Goal: Find specific page/section: Find specific page/section

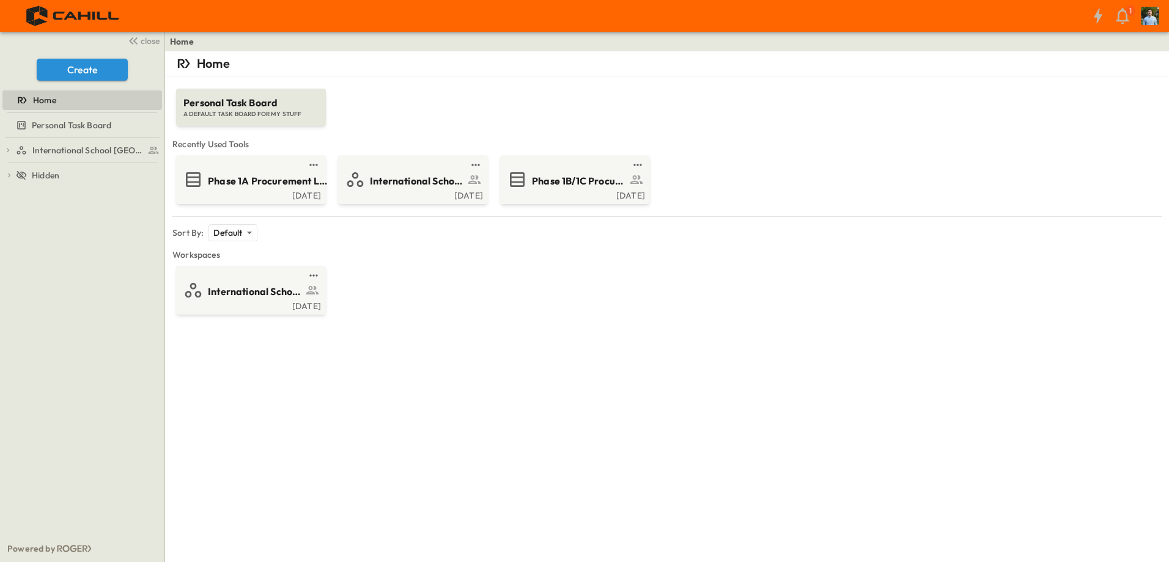
click at [94, 150] on span "International School [GEOGRAPHIC_DATA]" at bounding box center [88, 150] width 112 height 12
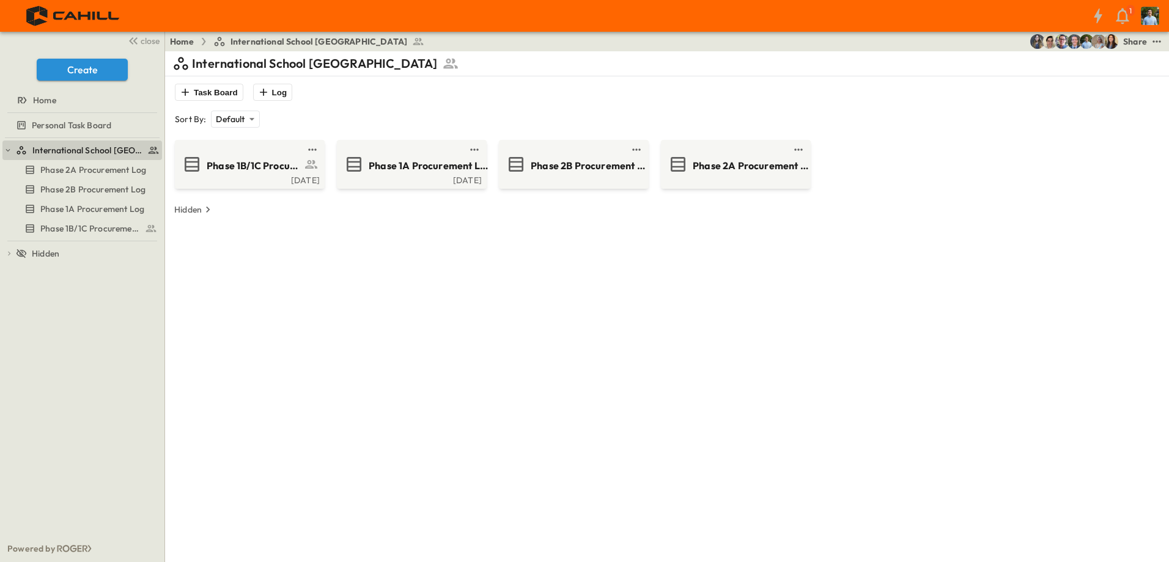
click at [688, 158] on div "Phase 2A Procurement Log" at bounding box center [734, 165] width 133 height 20
click at [279, 156] on div "Phase 1B/1C Procurement Log" at bounding box center [266, 164] width 119 height 17
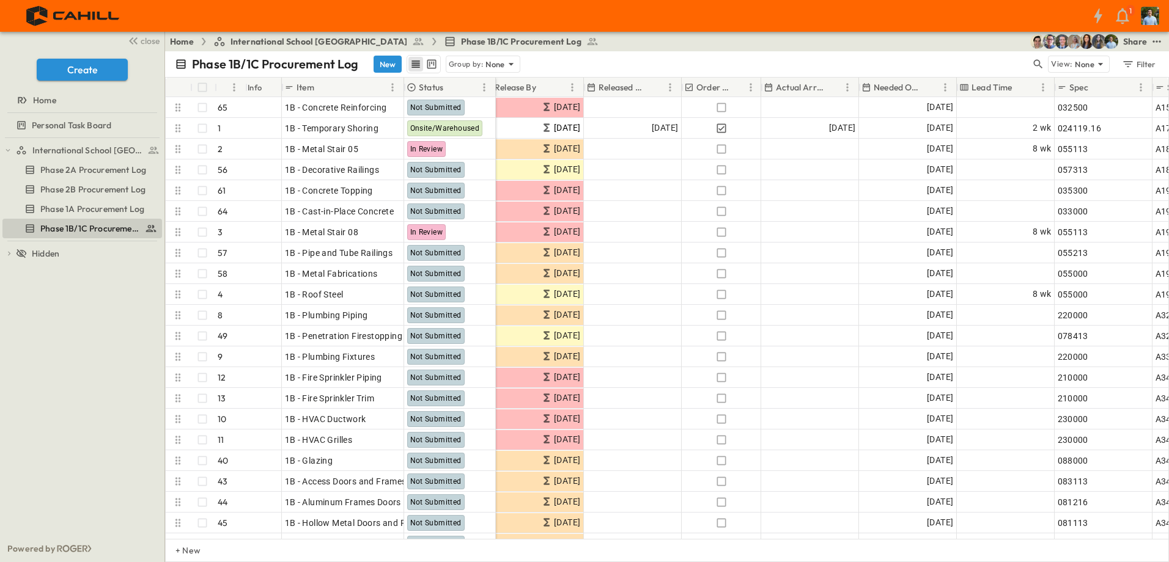
scroll to position [0, 512]
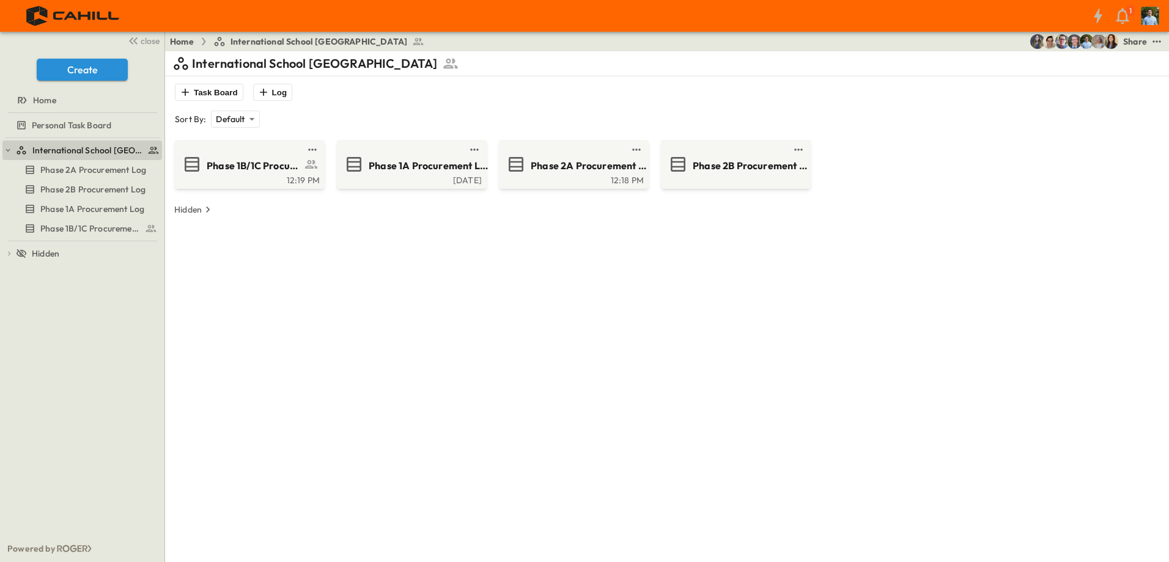
click at [393, 172] on span "Phase 1A Procurement Log" at bounding box center [428, 166] width 119 height 14
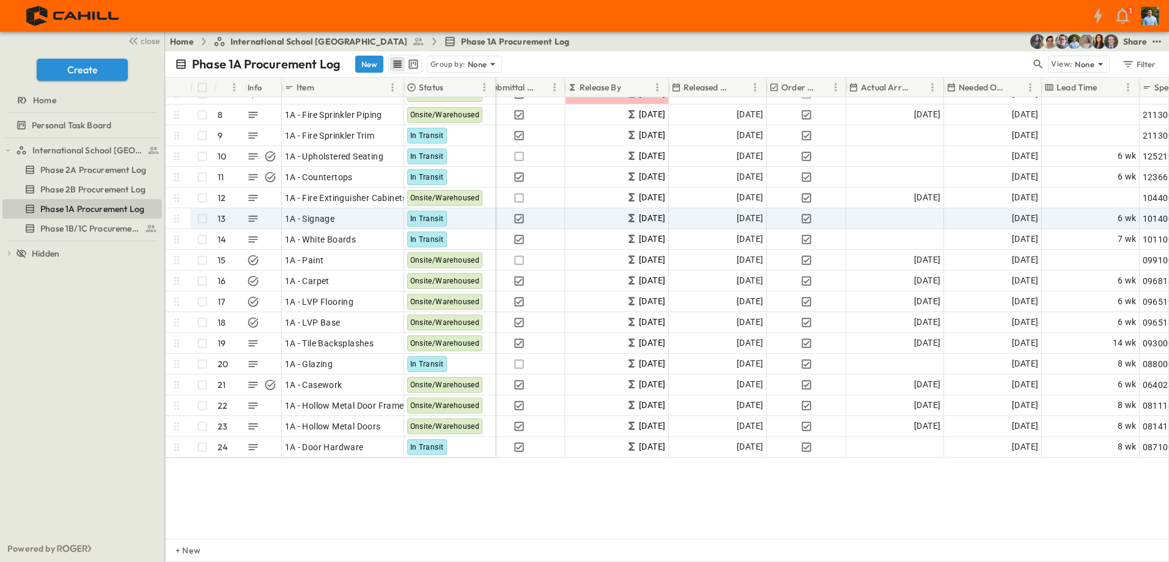
scroll to position [0, 426]
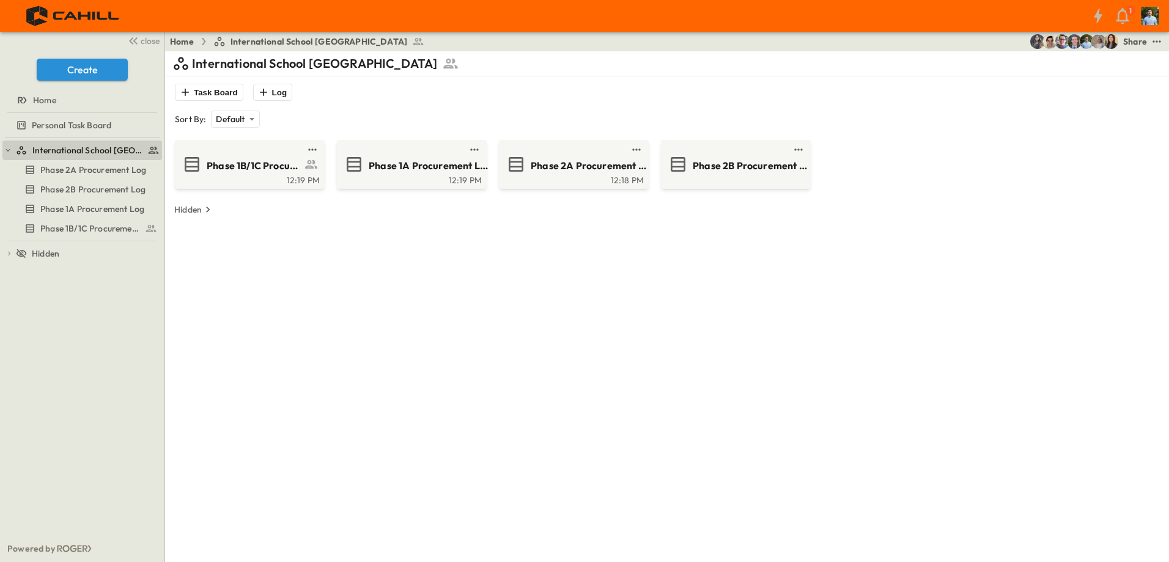
click at [702, 166] on span "Phase 2B Procurement Log" at bounding box center [752, 166] width 119 height 14
click at [615, 165] on span "Phase 2A Procurement Log" at bounding box center [590, 166] width 119 height 14
click at [303, 175] on div "12:19 PM" at bounding box center [248, 179] width 142 height 10
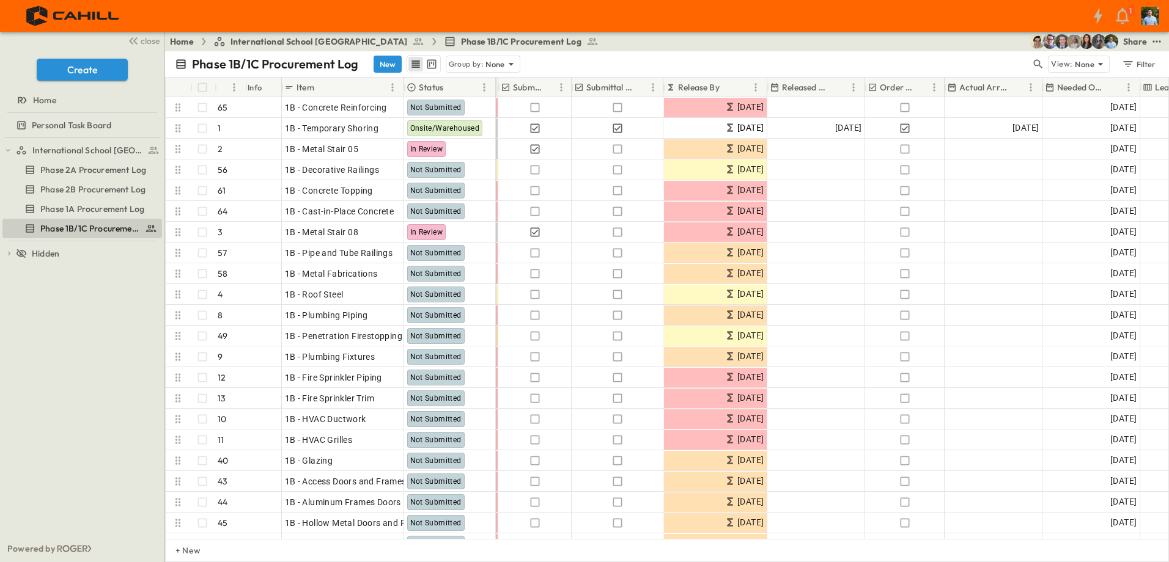
scroll to position [0, 328]
